Goal: Task Accomplishment & Management: Manage account settings

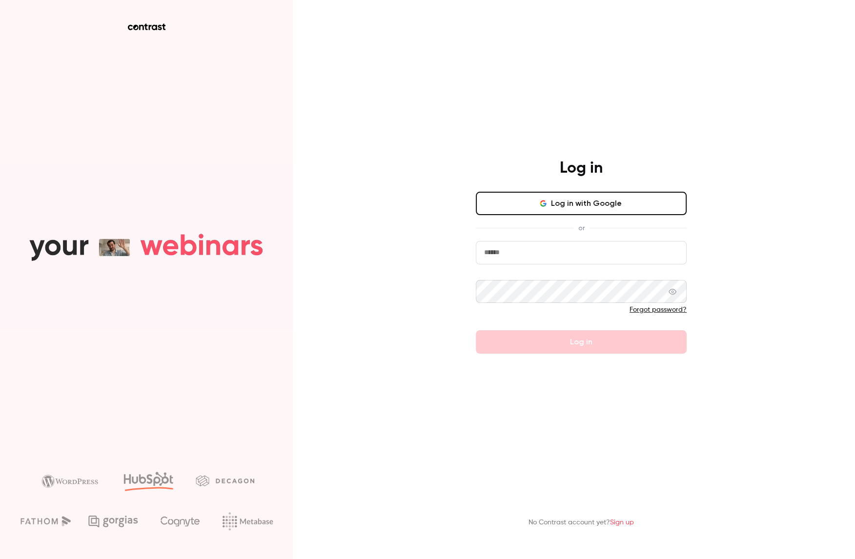
click at [572, 254] on input "email" at bounding box center [581, 252] width 211 height 23
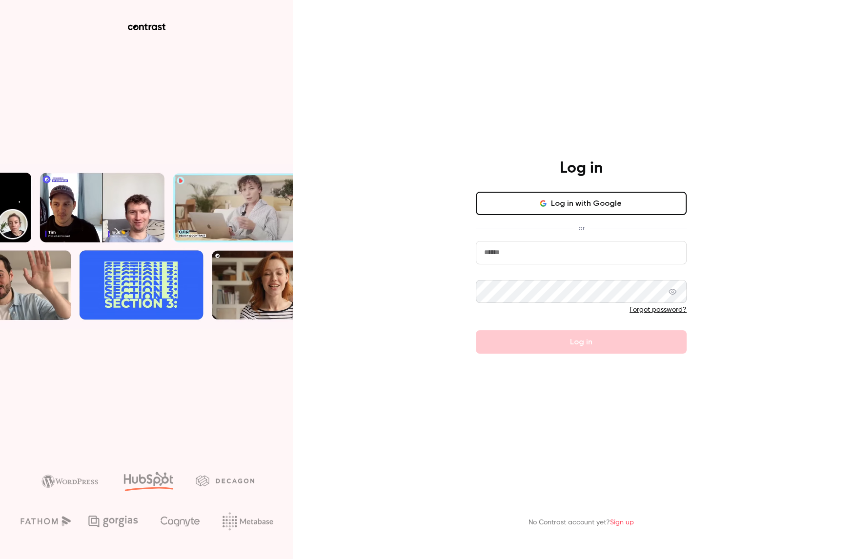
click at [0, 559] on com-1password-button at bounding box center [0, 559] width 0 height 0
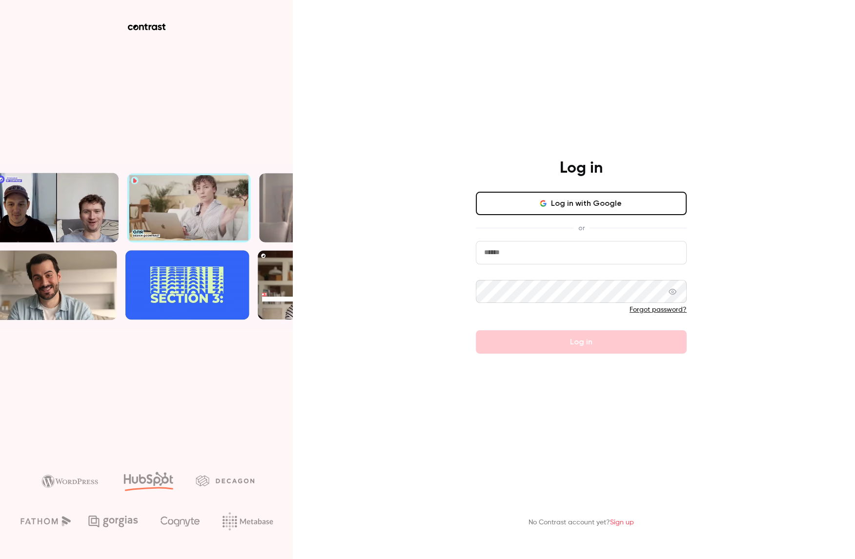
type input "**********"
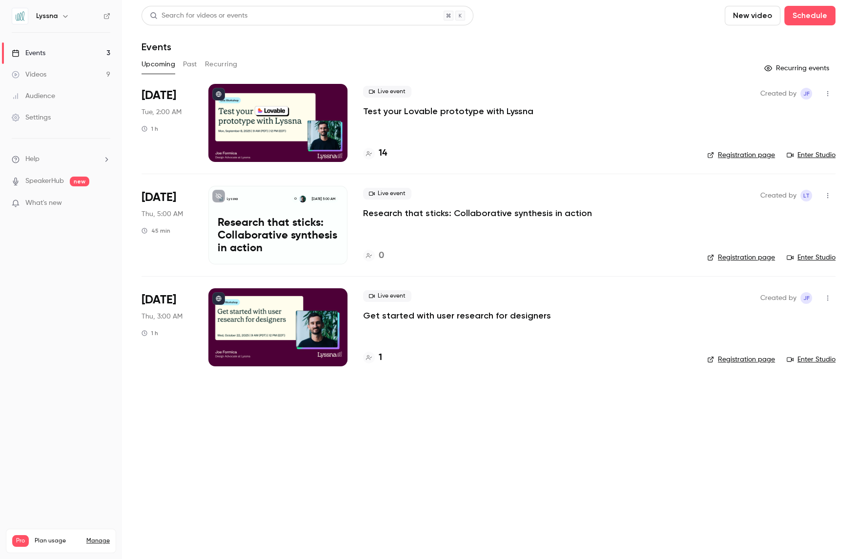
click at [424, 111] on p "Test your Lovable prototype with Lyssna" at bounding box center [448, 111] width 170 height 12
click at [412, 215] on p "Research that sticks: Collaborative synthesis in action" at bounding box center [477, 213] width 229 height 12
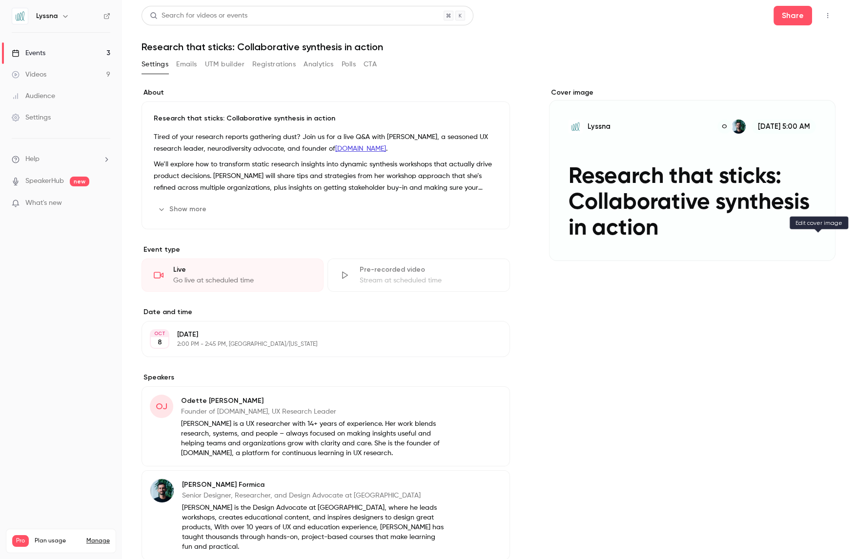
click at [819, 249] on button "Lyssna O [DATE] 5:00 AM Research that sticks: Collaborative synthesis in action" at bounding box center [818, 244] width 20 height 20
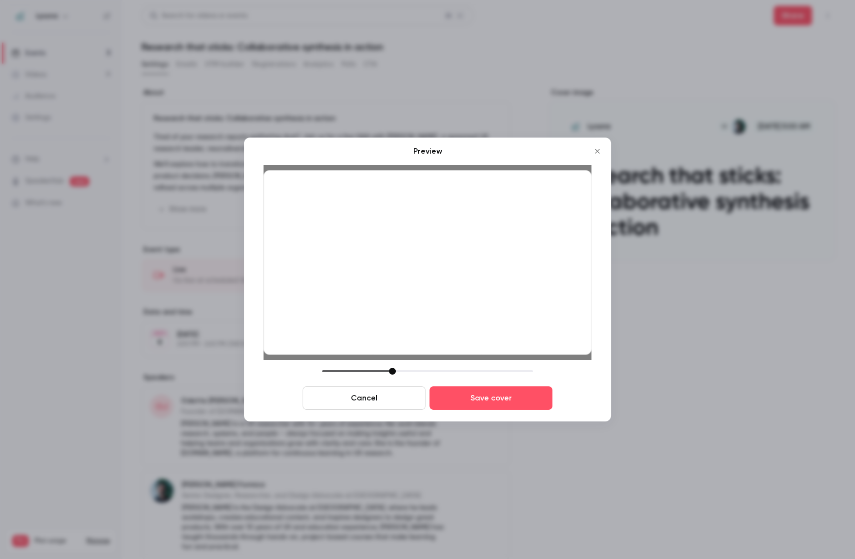
drag, startPoint x: 393, startPoint y: 373, endPoint x: 392, endPoint y: 346, distance: 26.8
click at [392, 345] on div "Preview Cancel Save cover" at bounding box center [427, 277] width 328 height 264
click at [389, 347] on div at bounding box center [427, 262] width 328 height 184
click at [391, 373] on div at bounding box center [391, 371] width 7 height 7
click at [602, 147] on button "Close" at bounding box center [597, 151] width 20 height 20
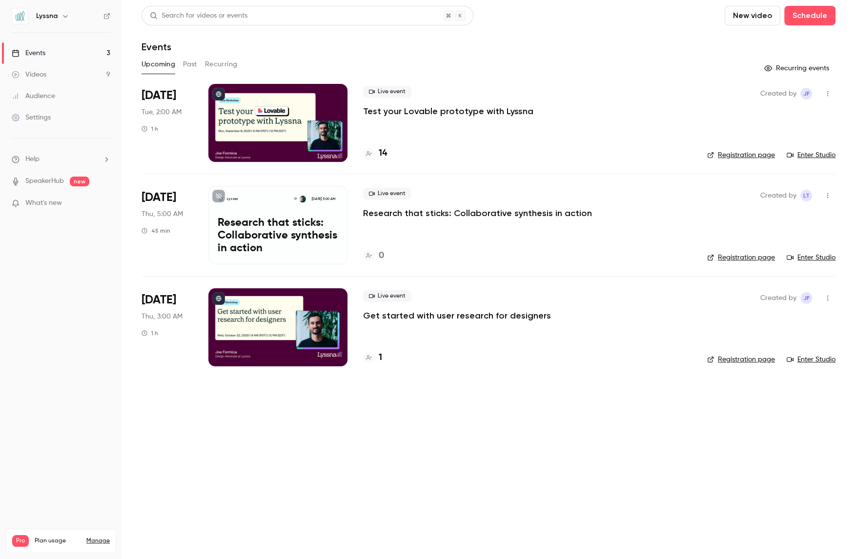
click at [384, 113] on p "Test your Lovable prototype with Lyssna" at bounding box center [448, 111] width 170 height 12
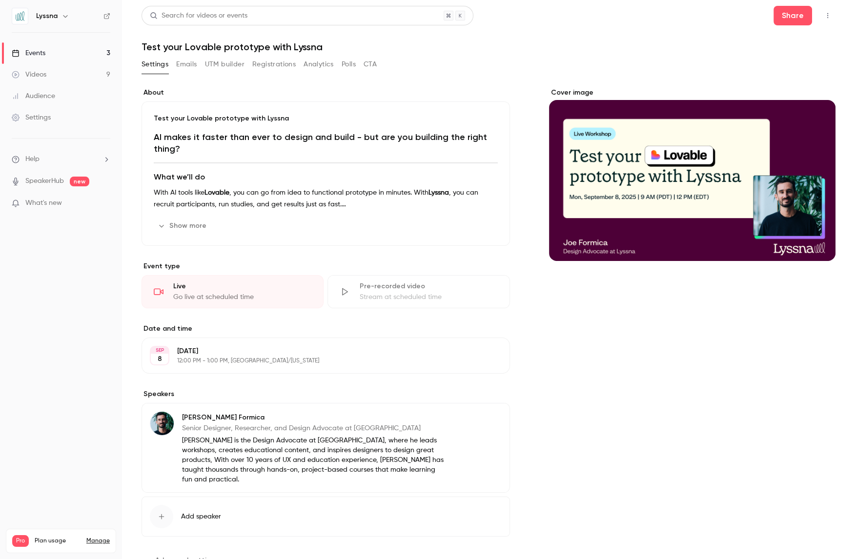
click at [821, 241] on icon "Cover image" at bounding box center [817, 244] width 11 height 8
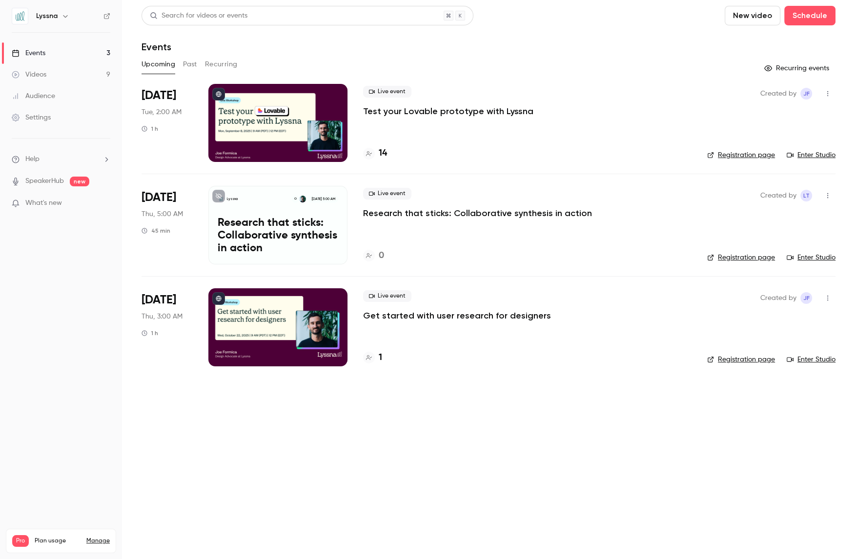
click at [415, 210] on p "Research that sticks: Collaborative synthesis in action" at bounding box center [477, 213] width 229 height 12
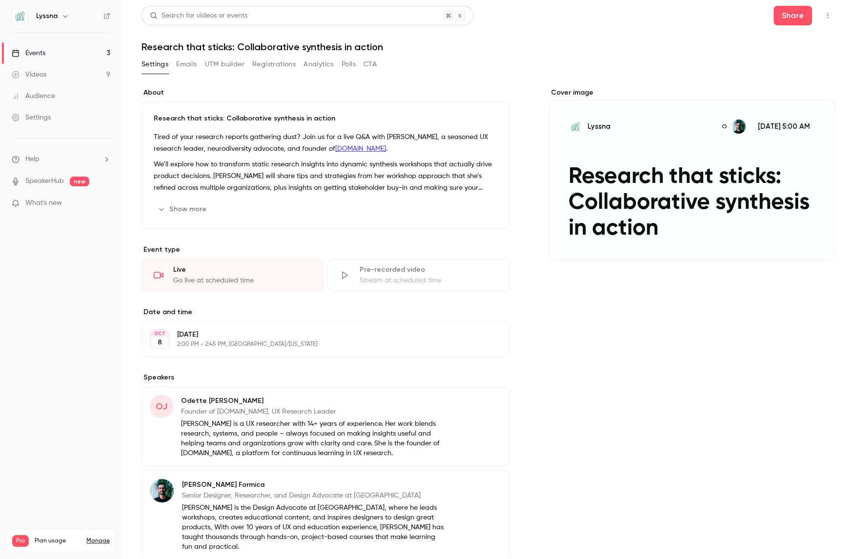
click at [744, 184] on div "Cover image" at bounding box center [692, 174] width 286 height 173
click at [0, 0] on input "Lyssna O [DATE] 5:00 AM Research that sticks: Collaborative synthesis in action" at bounding box center [0, 0] width 0 height 0
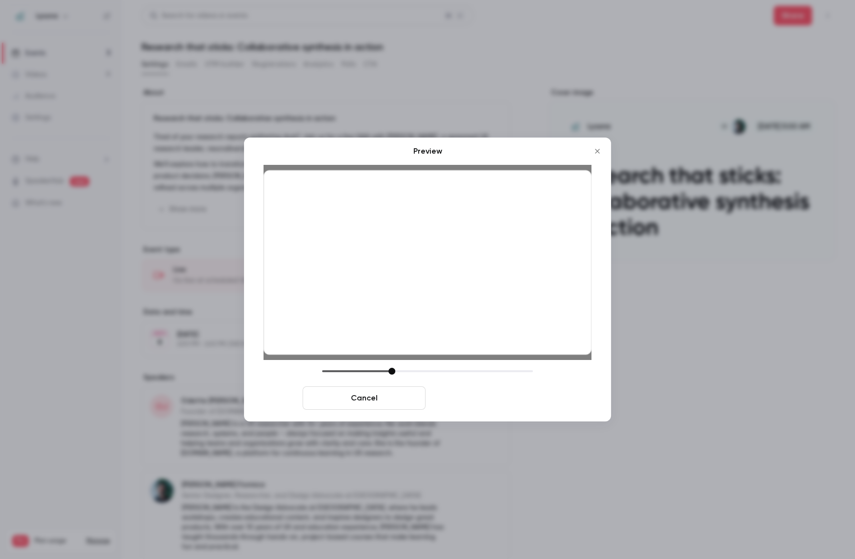
click at [495, 404] on button "Save cover" at bounding box center [490, 397] width 123 height 23
click at [519, 394] on button "Save cover" at bounding box center [490, 397] width 123 height 23
click at [497, 399] on button "Save cover" at bounding box center [490, 397] width 123 height 23
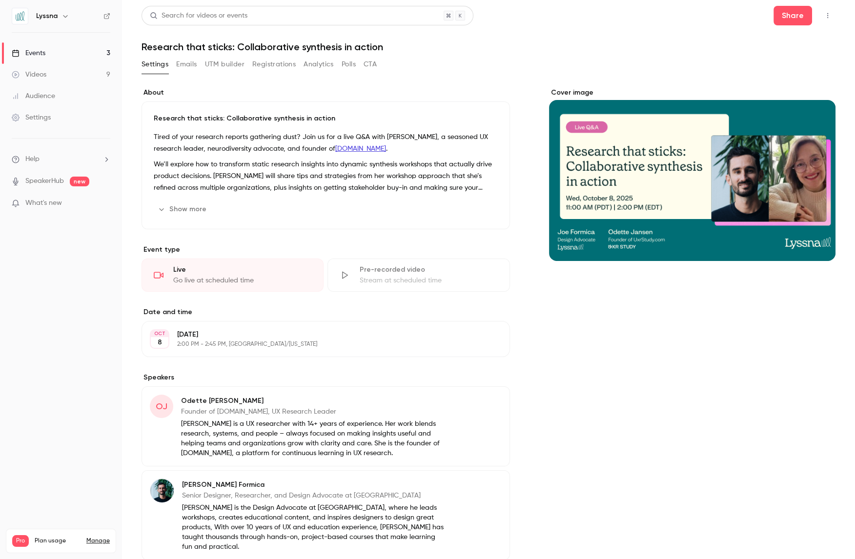
click at [836, 9] on main "Search for videos or events Share Research that sticks: Collaborative synthesis…" at bounding box center [488, 279] width 733 height 559
click at [828, 17] on icon "button" at bounding box center [827, 15] width 1 height 5
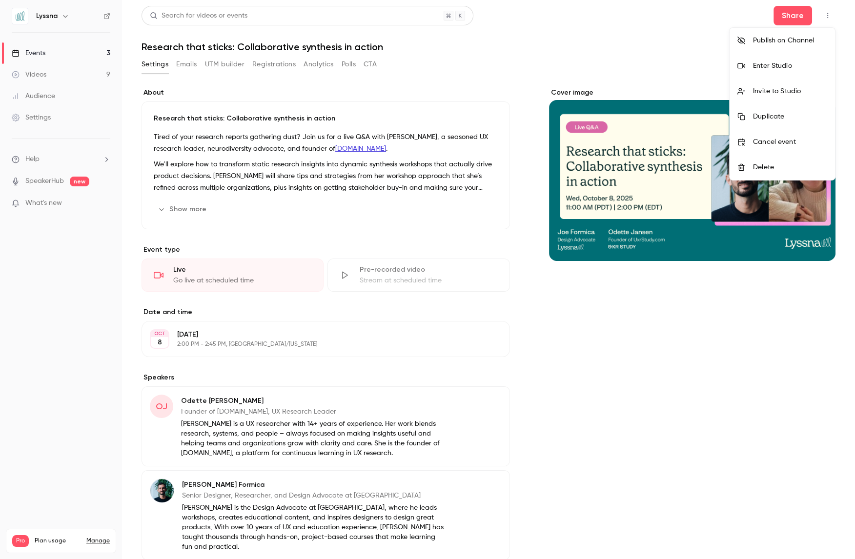
click at [714, 21] on div at bounding box center [427, 279] width 855 height 559
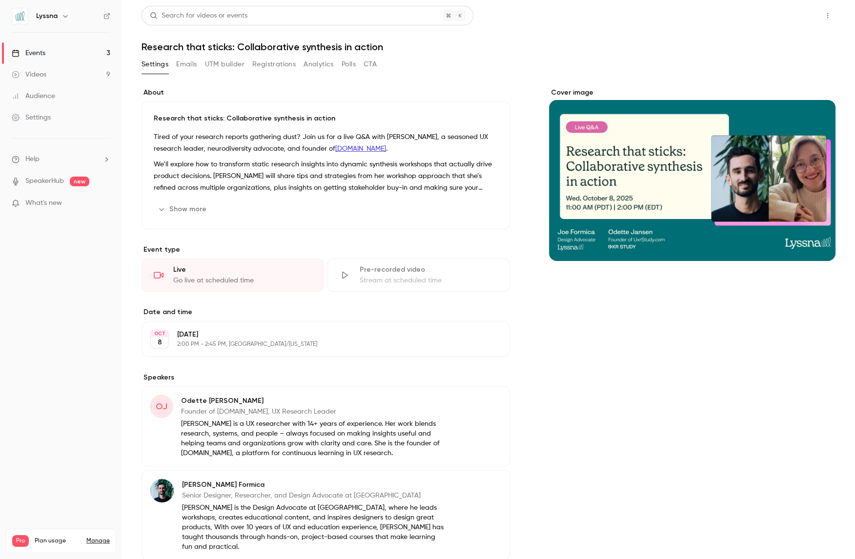
click at [785, 22] on button "Share" at bounding box center [792, 16] width 39 height 20
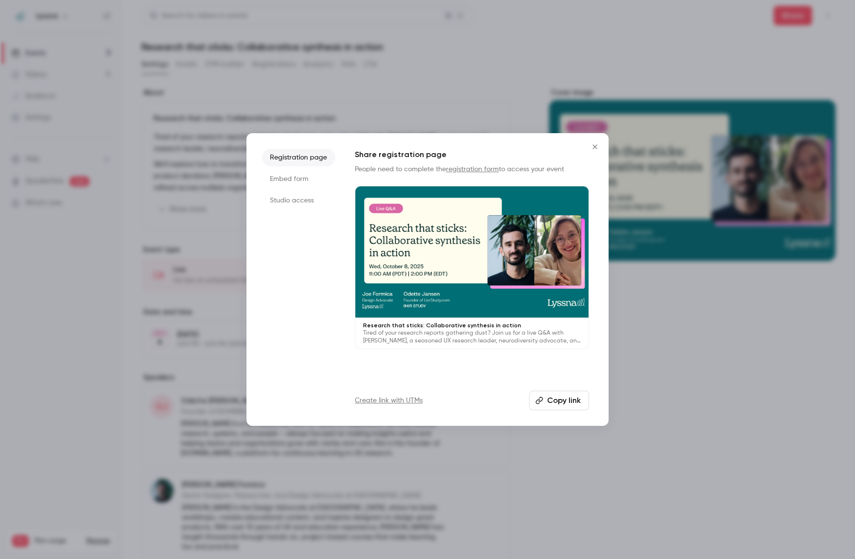
click at [566, 400] on button "Copy link" at bounding box center [559, 401] width 60 height 20
